Goal: Task Accomplishment & Management: Use online tool/utility

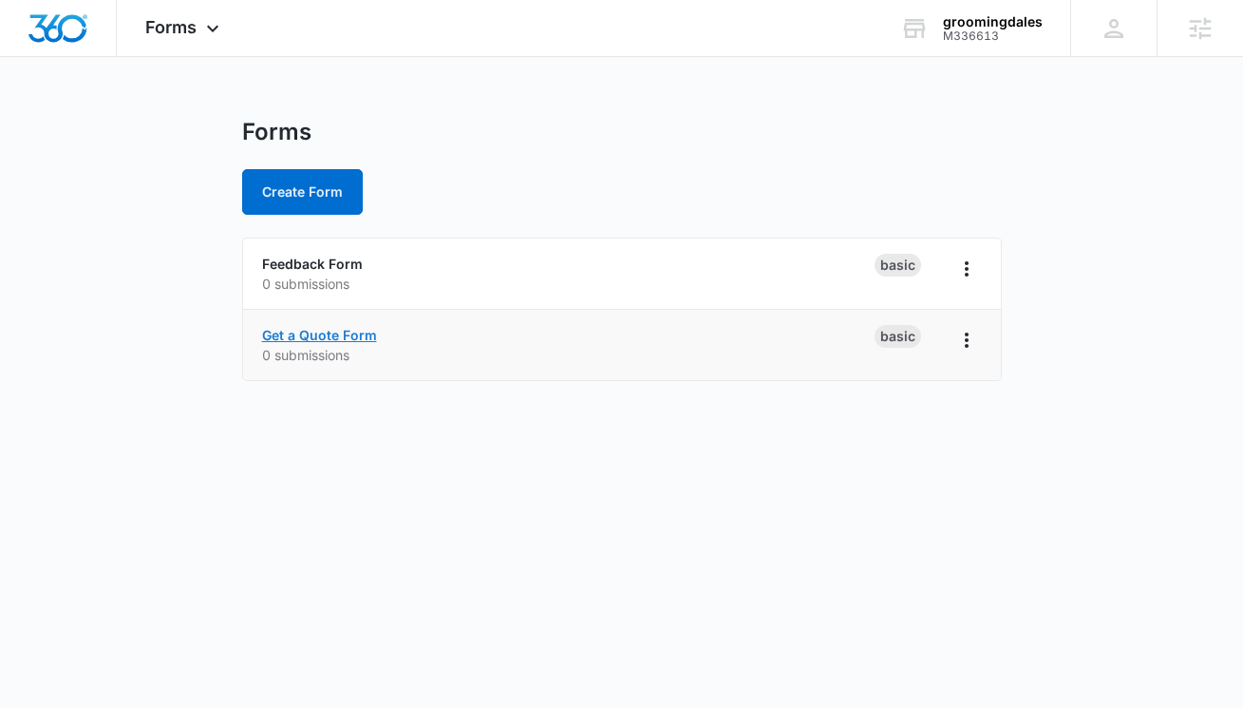
click at [318, 336] on link "Get a Quote Form" at bounding box center [319, 335] width 115 height 16
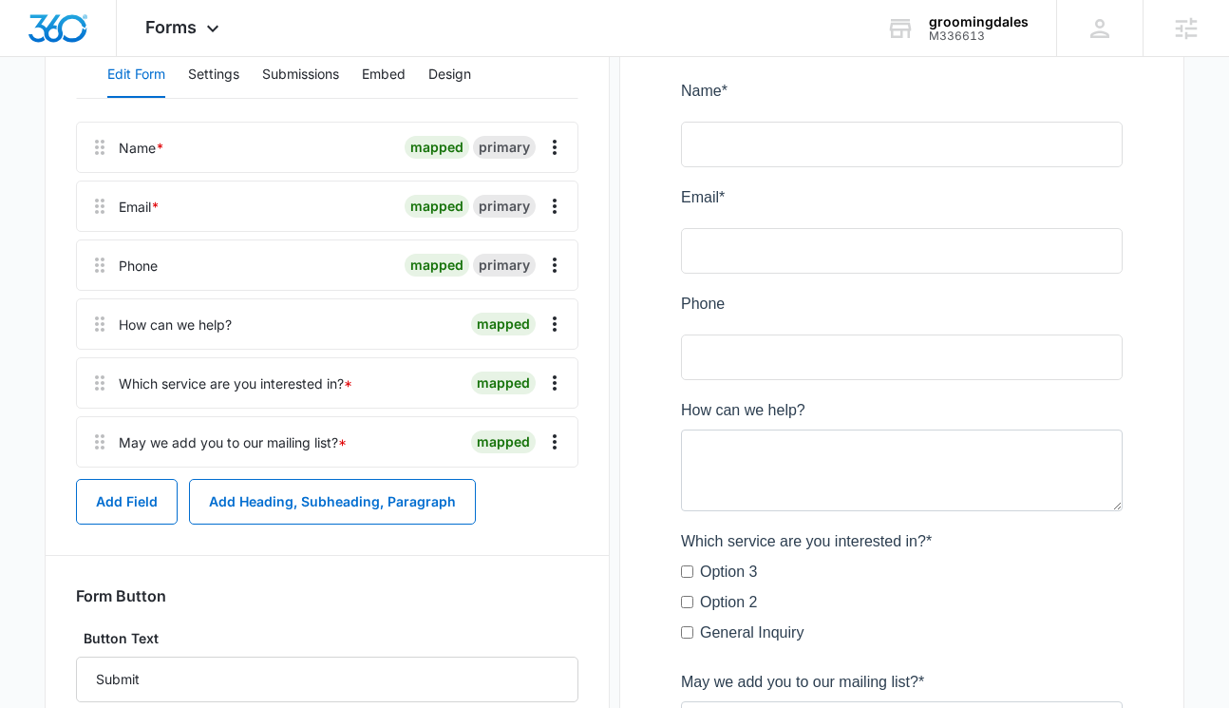
scroll to position [31, 0]
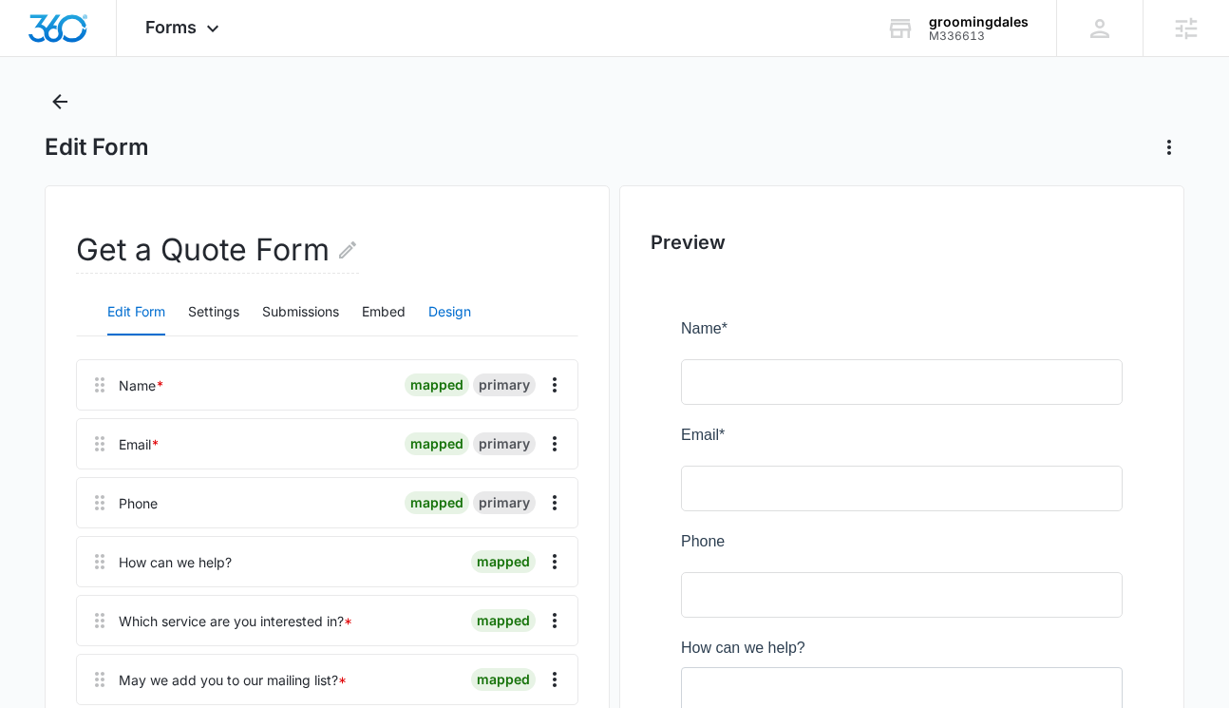
click at [454, 300] on button "Design" at bounding box center [449, 313] width 43 height 46
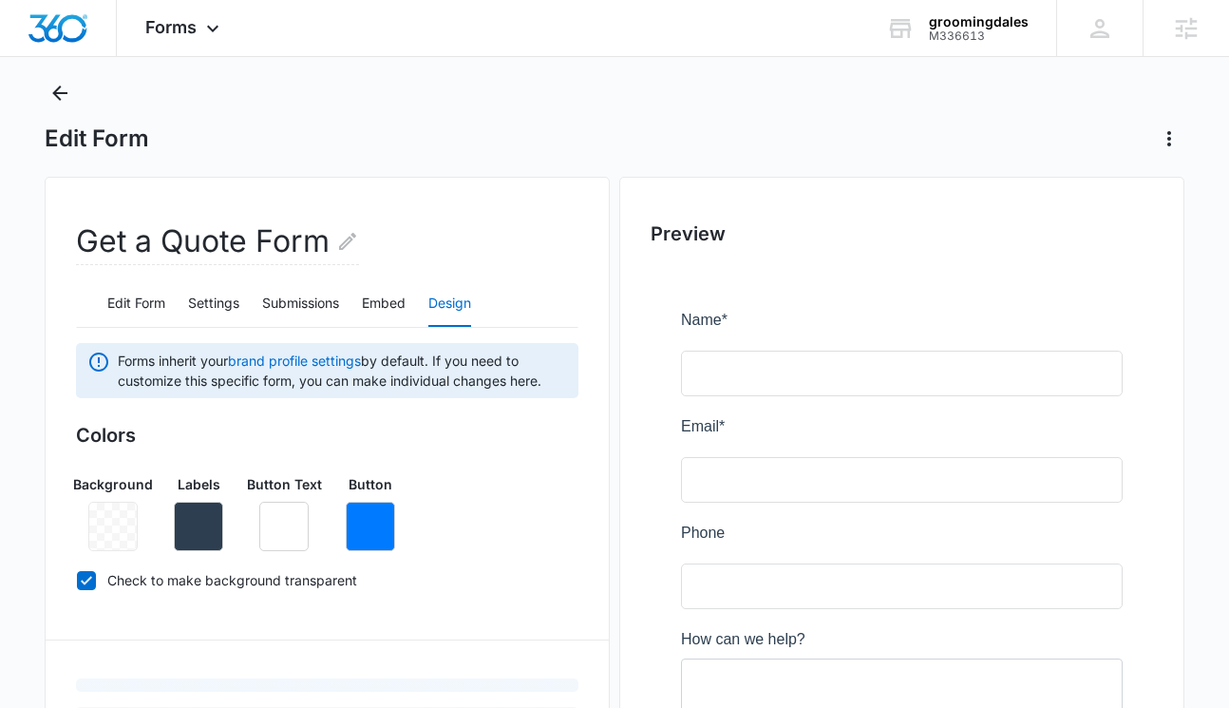
scroll to position [157, 0]
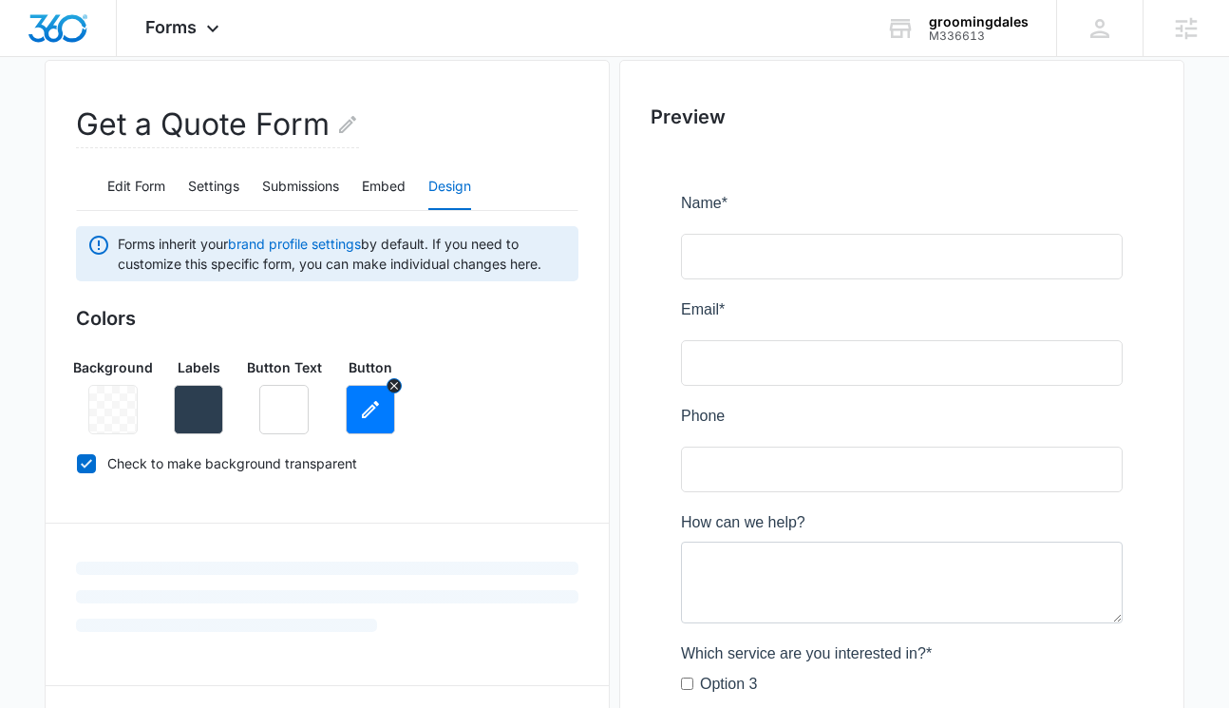
click at [379, 399] on icon "button" at bounding box center [370, 409] width 23 height 23
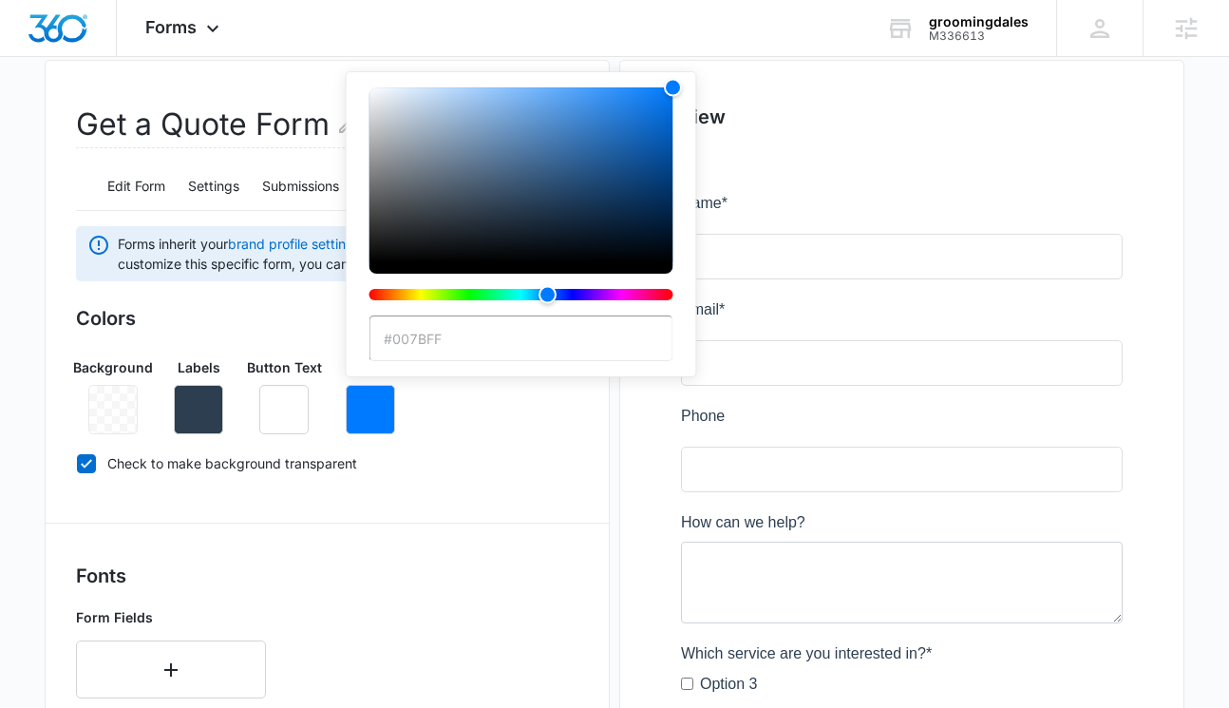
paste input "fbbb44"
type input "#fbbb44"
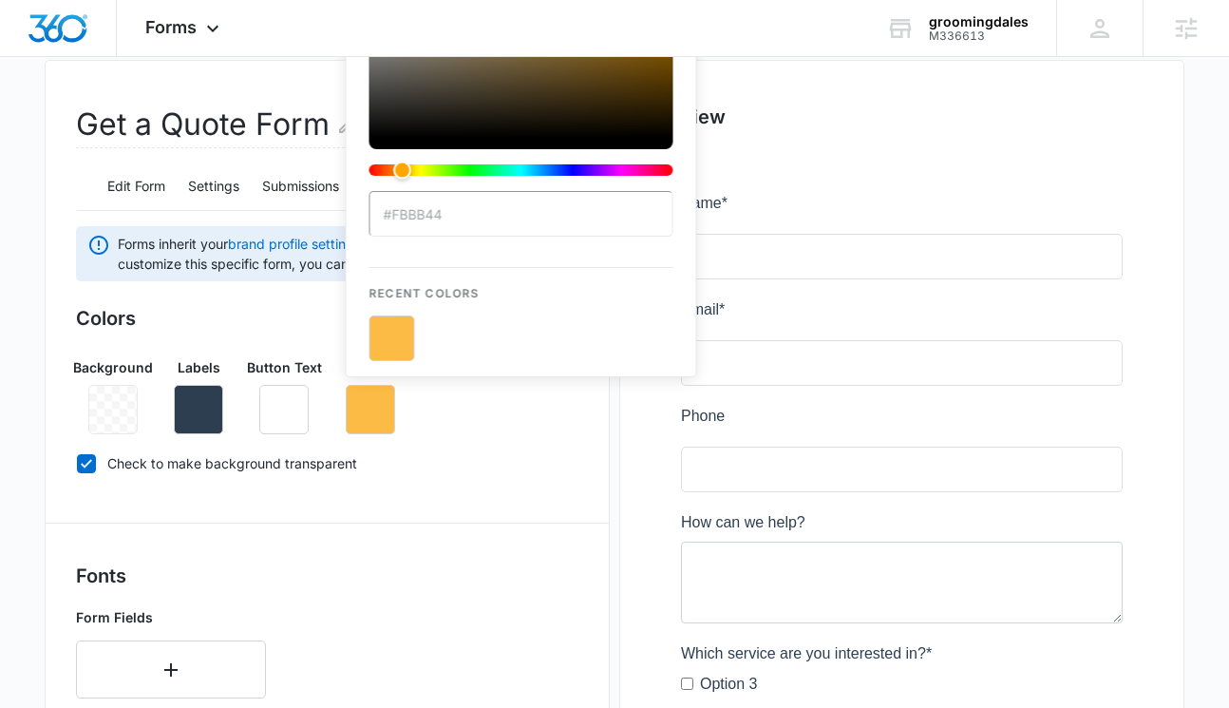
click at [499, 428] on div "Background Labels Button Text Button #fbbb44 Recent Colors" at bounding box center [327, 388] width 502 height 92
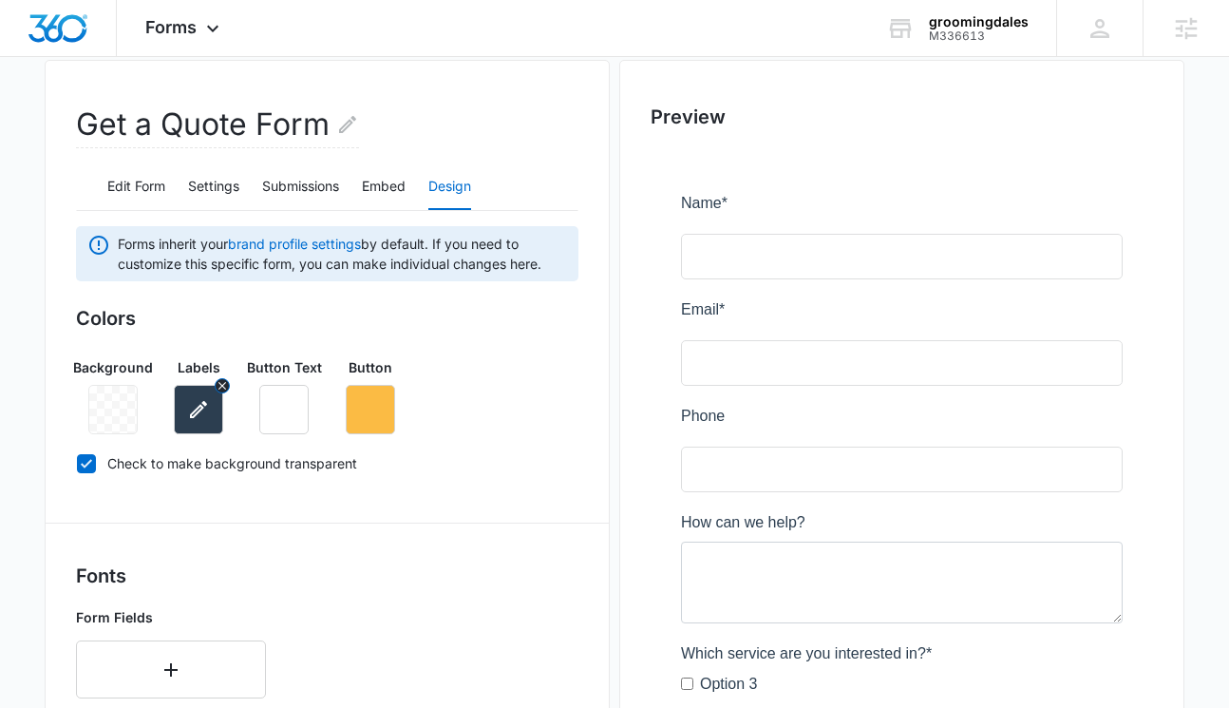
click at [197, 414] on icon "button" at bounding box center [198, 409] width 17 height 17
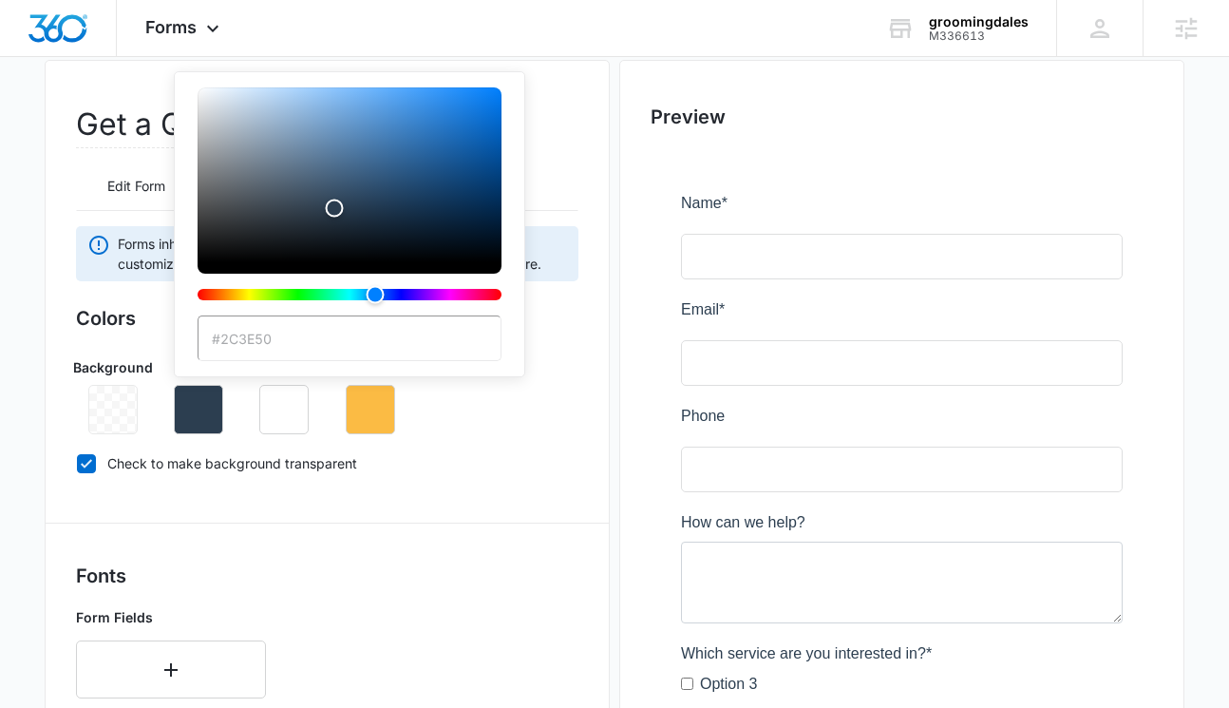
type input "#59a6b1"
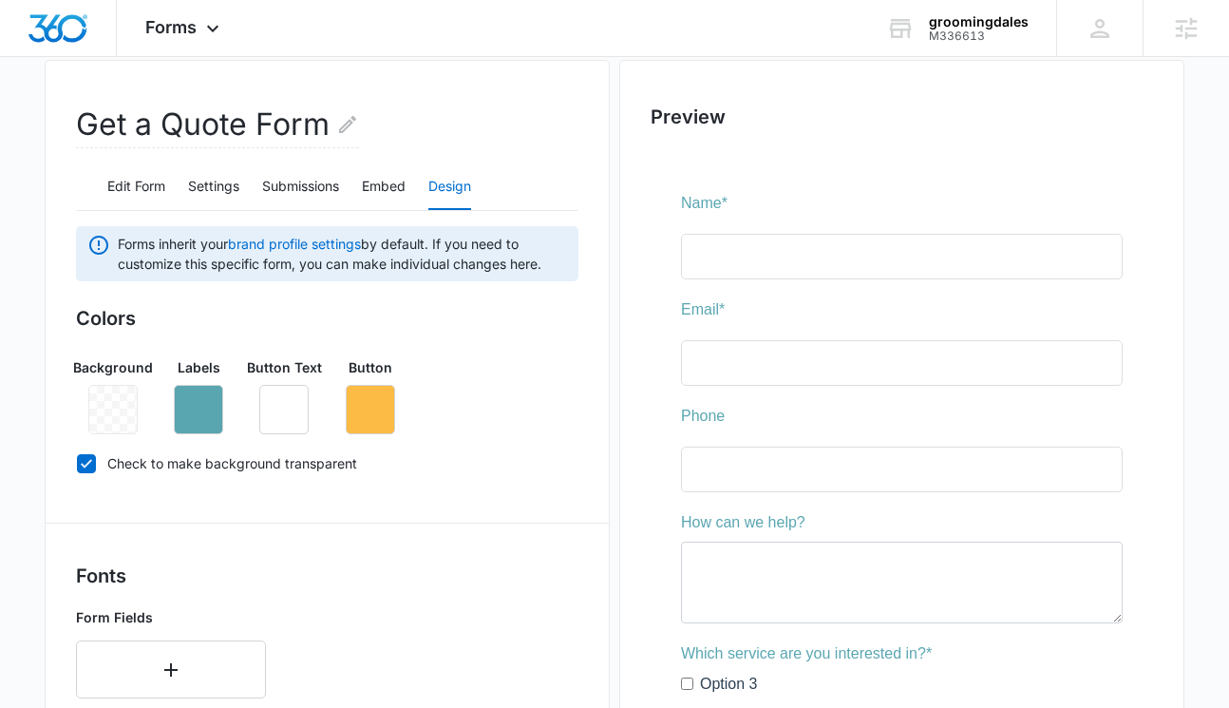
click at [435, 446] on div "Colors Background Labels Button Text Button Check to make background transparent" at bounding box center [327, 394] width 502 height 180
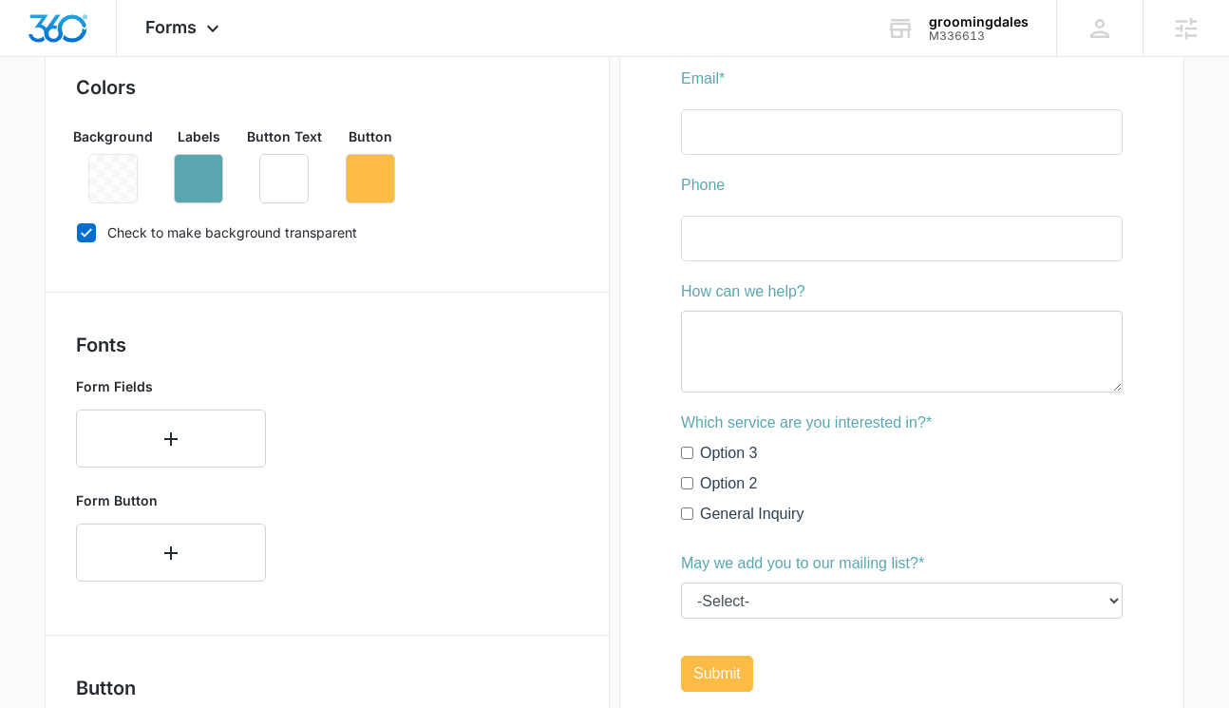
scroll to position [823, 0]
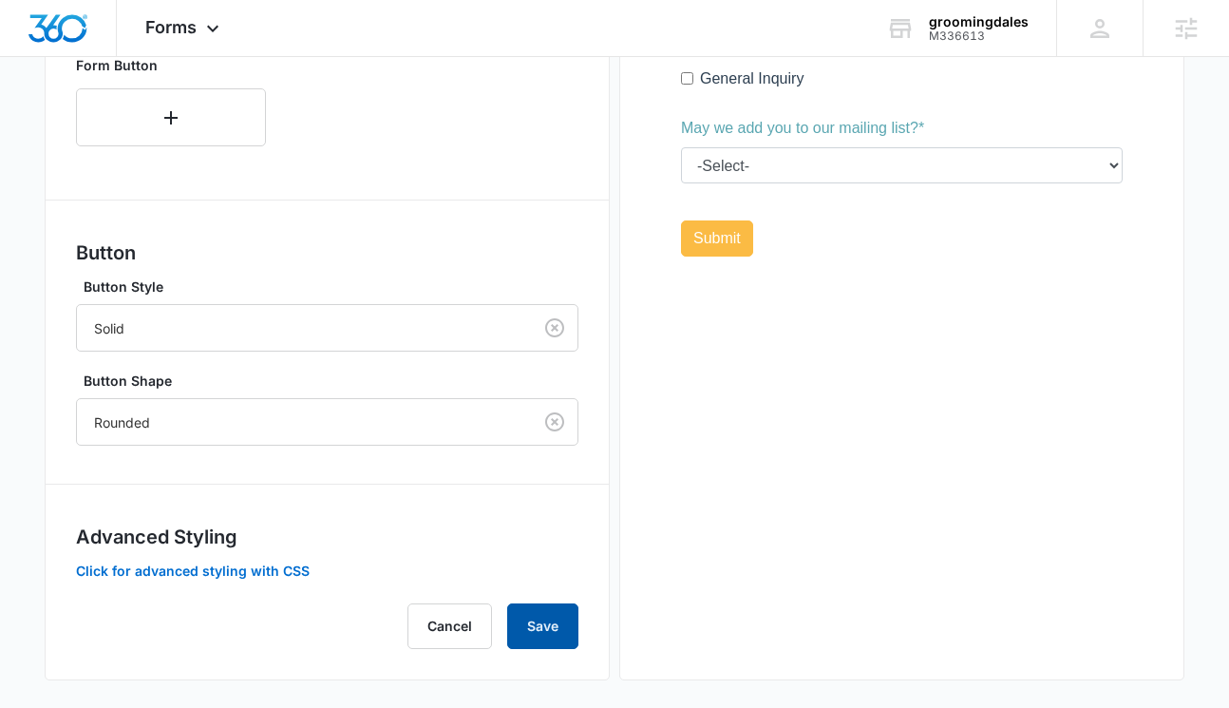
click at [555, 625] on button "Save" at bounding box center [542, 626] width 71 height 46
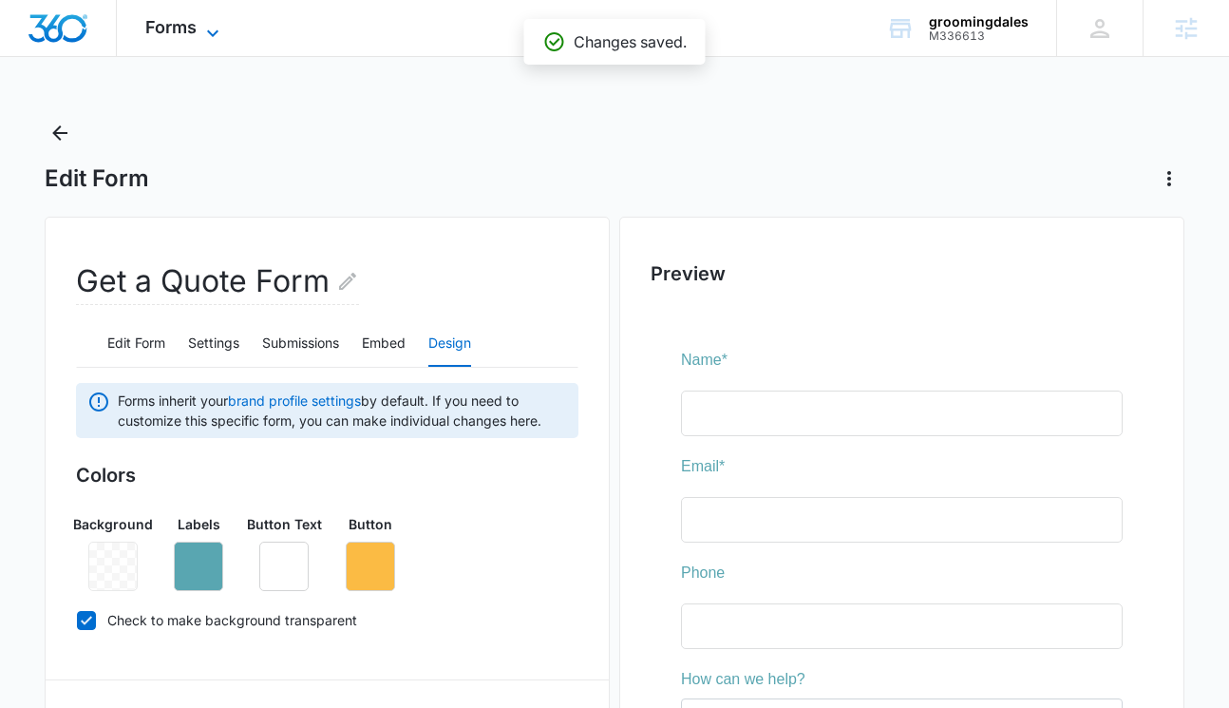
click at [186, 20] on span "Forms" at bounding box center [170, 27] width 51 height 20
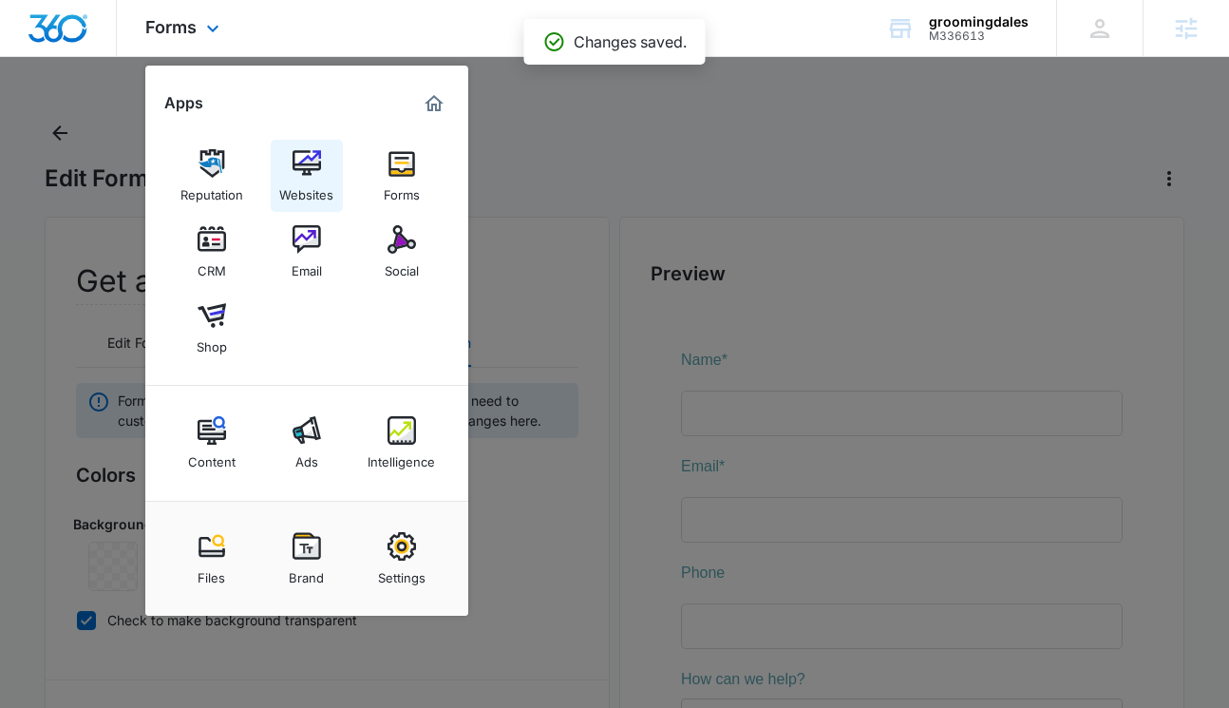
click at [301, 168] on img at bounding box center [307, 163] width 28 height 28
